Goal: Task Accomplishment & Management: Complete application form

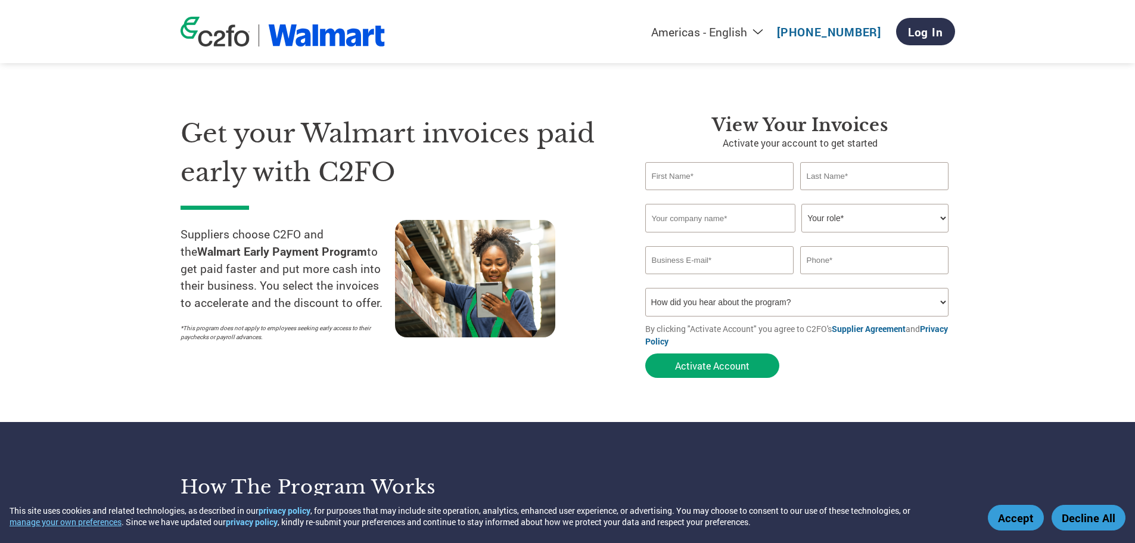
click at [732, 177] on input "text" at bounding box center [719, 176] width 149 height 28
type input "[PERSON_NAME]"
type input "[EMAIL_ADDRESS][DOMAIN_NAME]"
type input "3107800959"
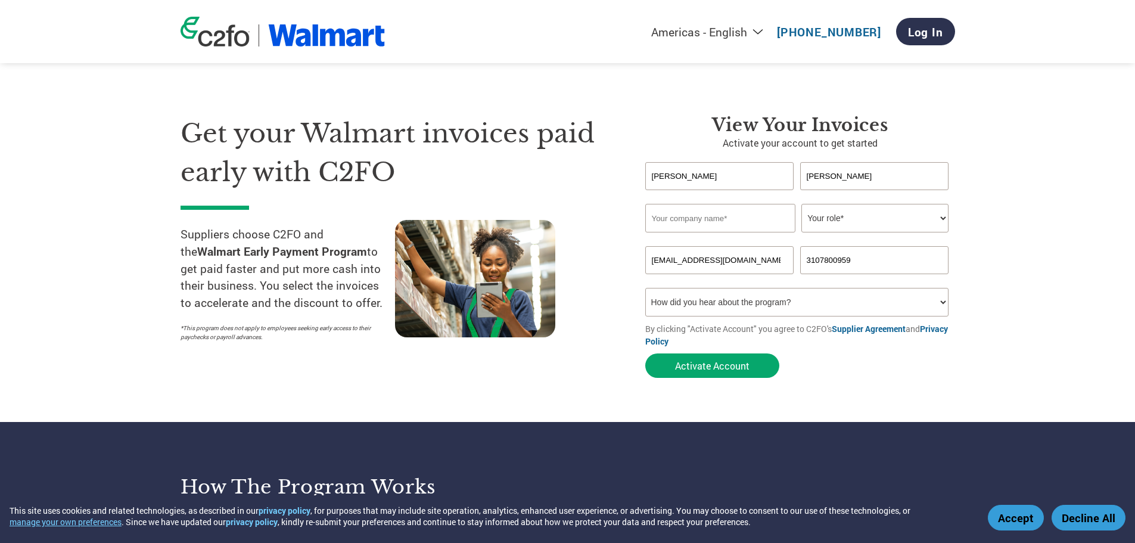
click at [743, 220] on input "text" at bounding box center [720, 218] width 150 height 29
type input "Logical Brands, Inc."
click at [842, 220] on select "Your role* CFO Controller Credit Manager Finance Director Treasurer CEO Preside…" at bounding box center [874, 218] width 147 height 29
select select "OTHER"
click at [801, 204] on select "Your role* CFO Controller Credit Manager Finance Director Treasurer CEO Preside…" at bounding box center [874, 218] width 147 height 29
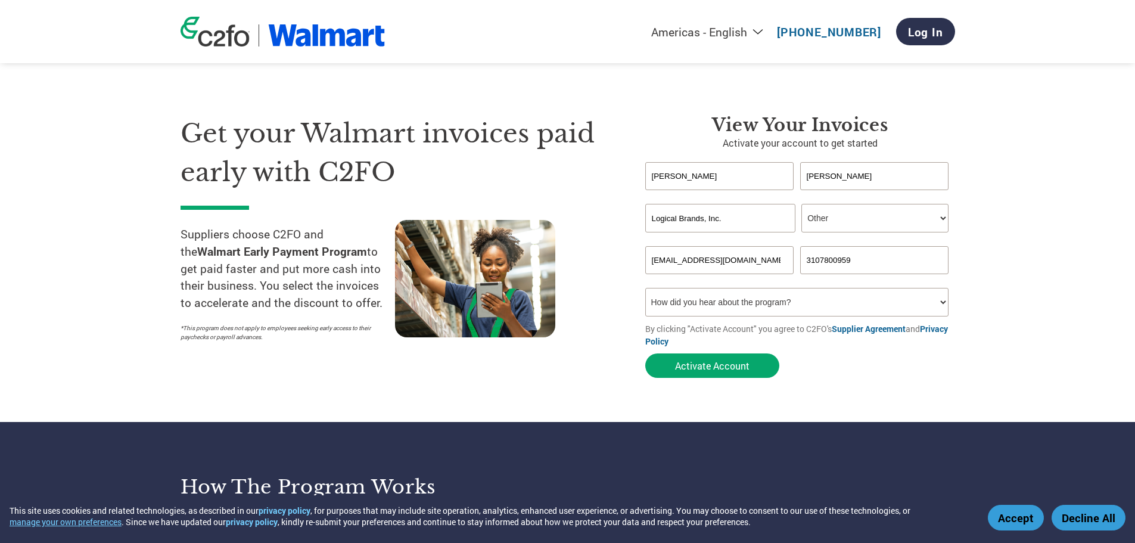
drag, startPoint x: 683, startPoint y: 260, endPoint x: 761, endPoint y: 260, distance: 78.6
click at [761, 260] on input "[EMAIL_ADDRESS][DOMAIN_NAME]" at bounding box center [719, 260] width 149 height 28
type input "[EMAIL_ADDRESS][DOMAIN_NAME]"
click at [704, 311] on select "How did you hear about the program? Received a letter Email Social Media Online…" at bounding box center [797, 302] width 304 height 29
select select "Online Search"
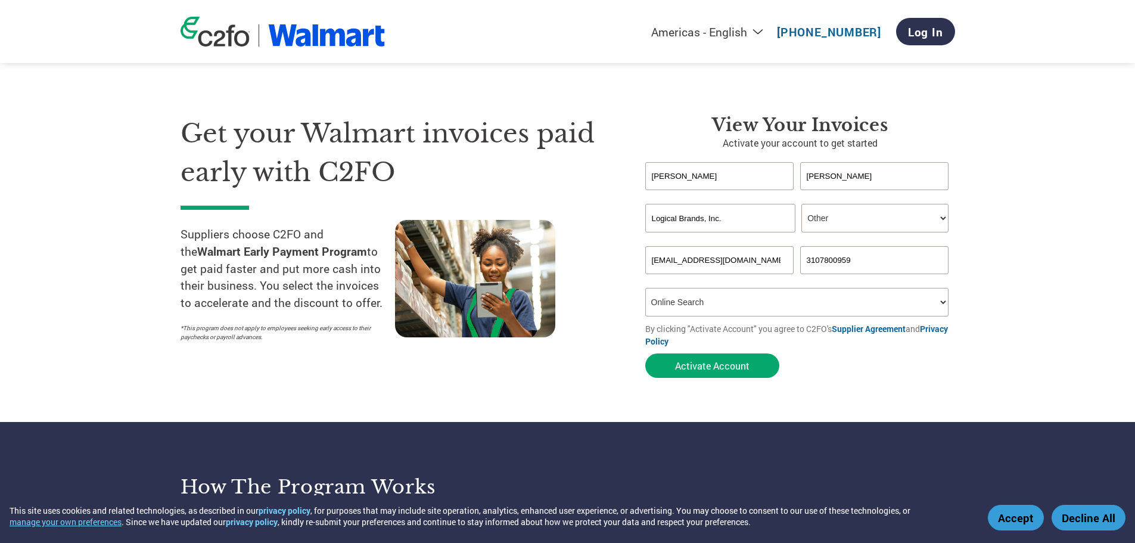
click at [645, 288] on select "How did you hear about the program? Received a letter Email Social Media Online…" at bounding box center [797, 302] width 304 height 29
click at [696, 368] on button "Activate Account" at bounding box center [712, 365] width 134 height 24
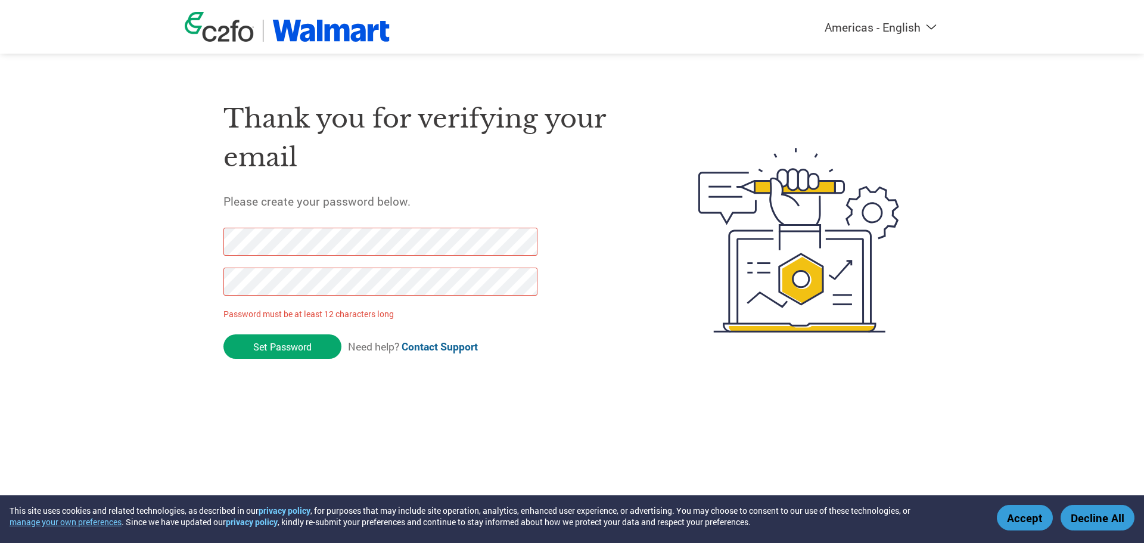
click at [214, 236] on div "Thank you for verifying your email Please create your password below. Password …" at bounding box center [572, 240] width 775 height 316
click at [219, 282] on div "Thank you for verifying your email Please create your password below. Password …" at bounding box center [572, 240] width 775 height 316
click at [161, 244] on div "Americas - English Américas - Español Américas - Português Amériques - Français…" at bounding box center [572, 192] width 1144 height 385
click at [178, 247] on div "Americas - English Américas - Español Américas - Português Amériques - Français…" at bounding box center [572, 192] width 1144 height 385
click at [191, 281] on div "Thank you for verifying your email Please create your password below. Password …" at bounding box center [572, 240] width 775 height 316
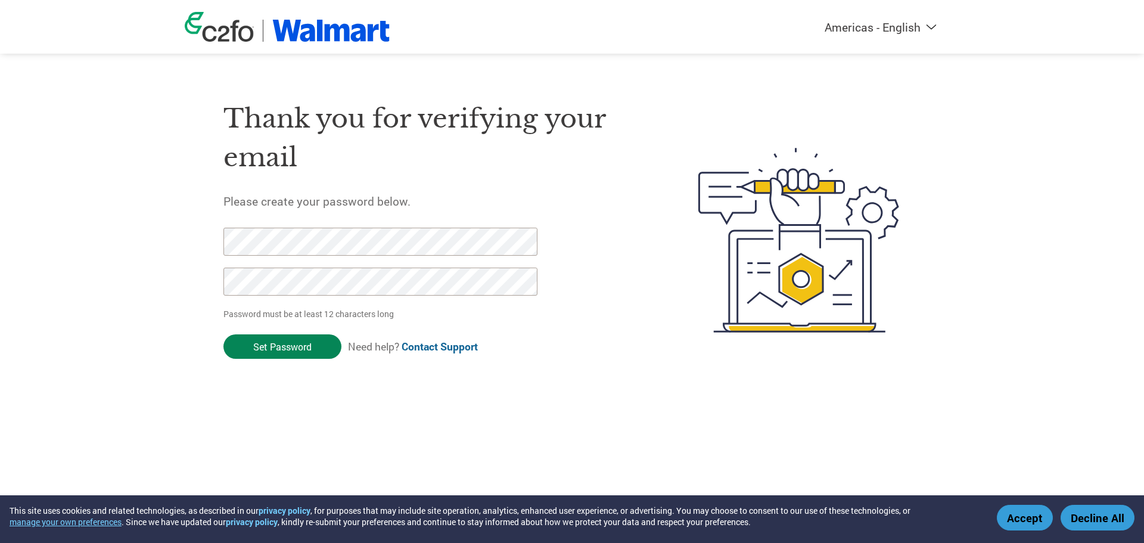
click at [279, 347] on input "Set Password" at bounding box center [282, 346] width 118 height 24
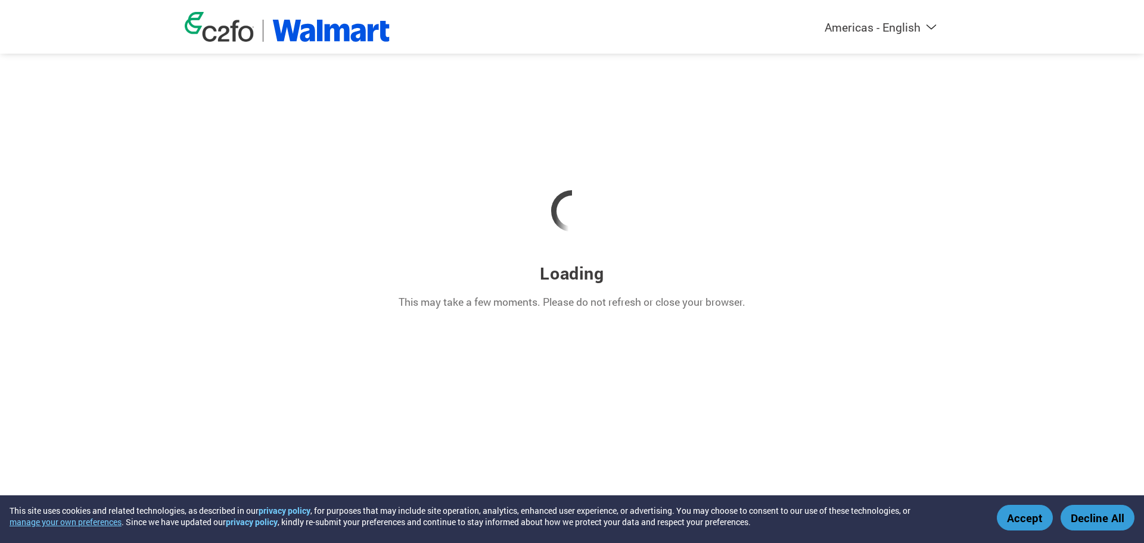
click at [1034, 520] on button "Accept" at bounding box center [1025, 518] width 56 height 26
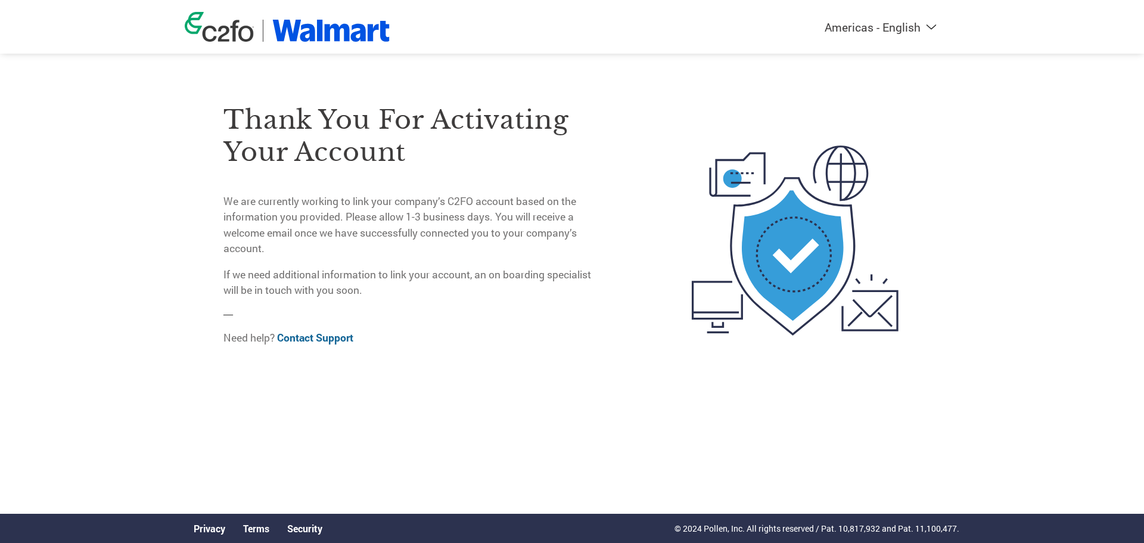
click at [340, 335] on link "Contact Support" at bounding box center [315, 338] width 76 height 14
